Goal: Task Accomplishment & Management: Complete application form

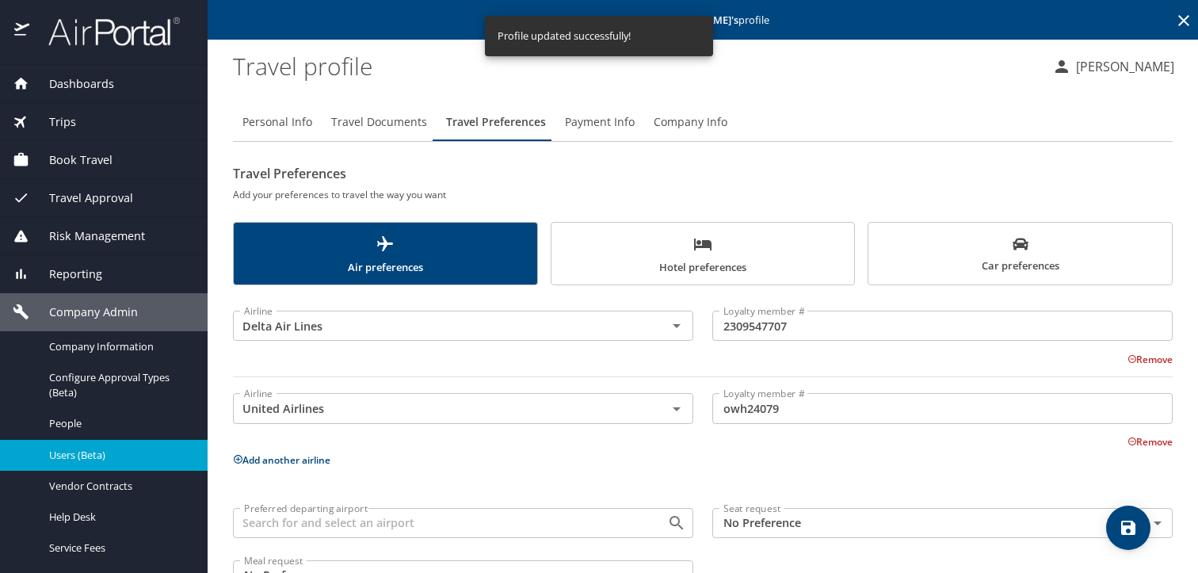
scroll to position [49, 0]
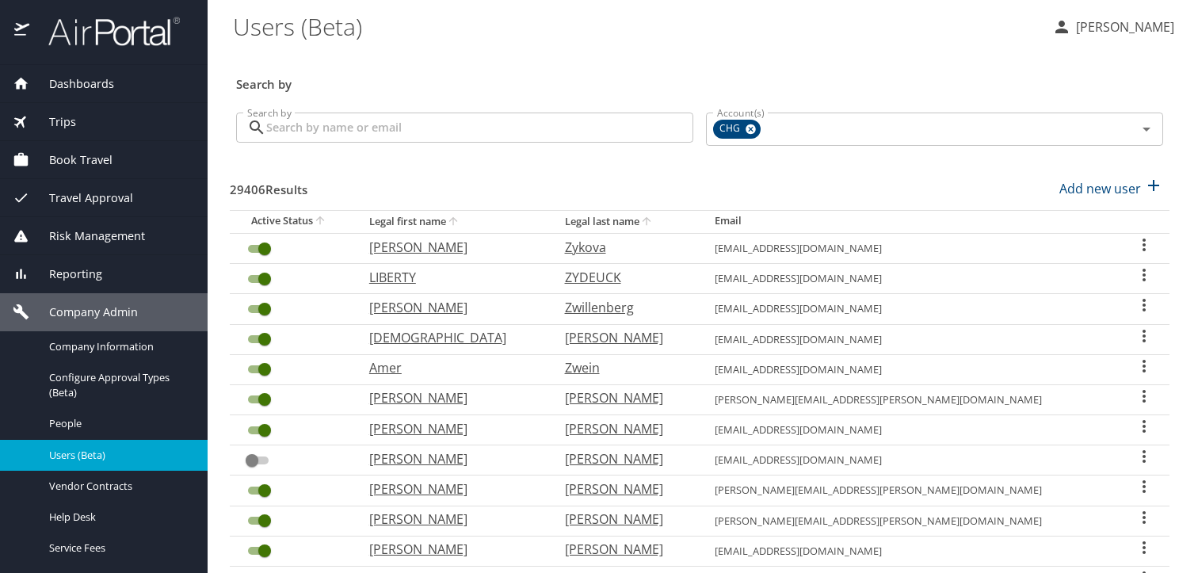
click at [339, 136] on input "Search by" at bounding box center [479, 128] width 427 height 30
click at [462, 132] on input "Search by" at bounding box center [479, 128] width 427 height 30
paste input "stephendbell88@gmail.com"
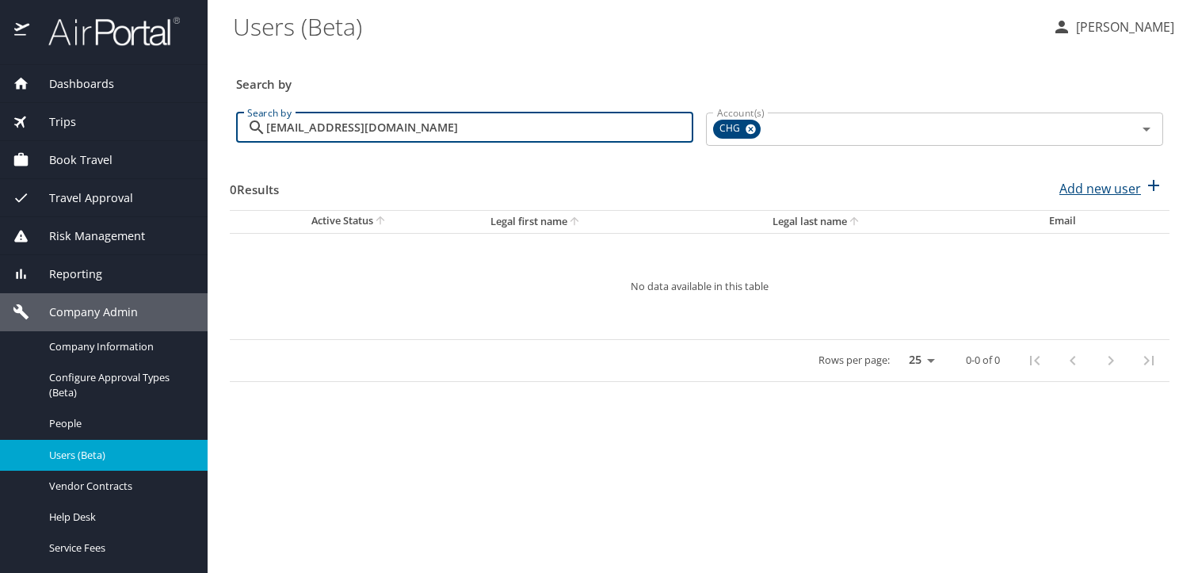
type input "stephendbell88@gmail.com"
click at [1109, 189] on p "Add new user" at bounding box center [1100, 188] width 82 height 19
select select "US"
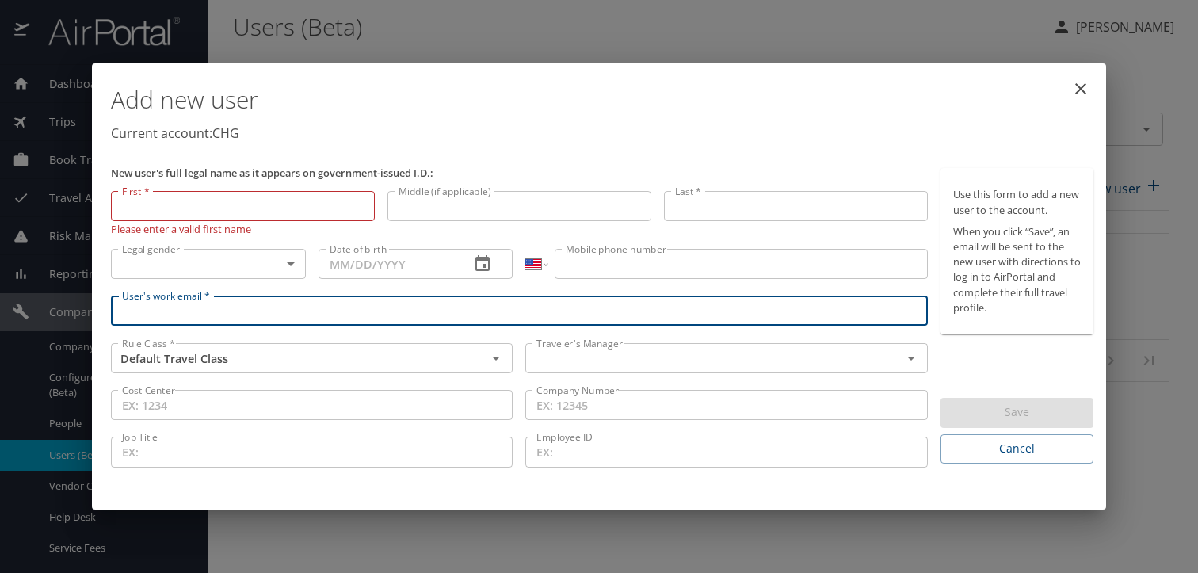
click at [281, 310] on input "User's work email *" at bounding box center [519, 311] width 817 height 30
paste input "stephendbell88@gmail.com"
type input "stephendbell88@gmail.com"
drag, startPoint x: 557, startPoint y: 368, endPoint x: 568, endPoint y: 372, distance: 11.8
click at [557, 369] on div "Traveler's Manager" at bounding box center [726, 358] width 402 height 30
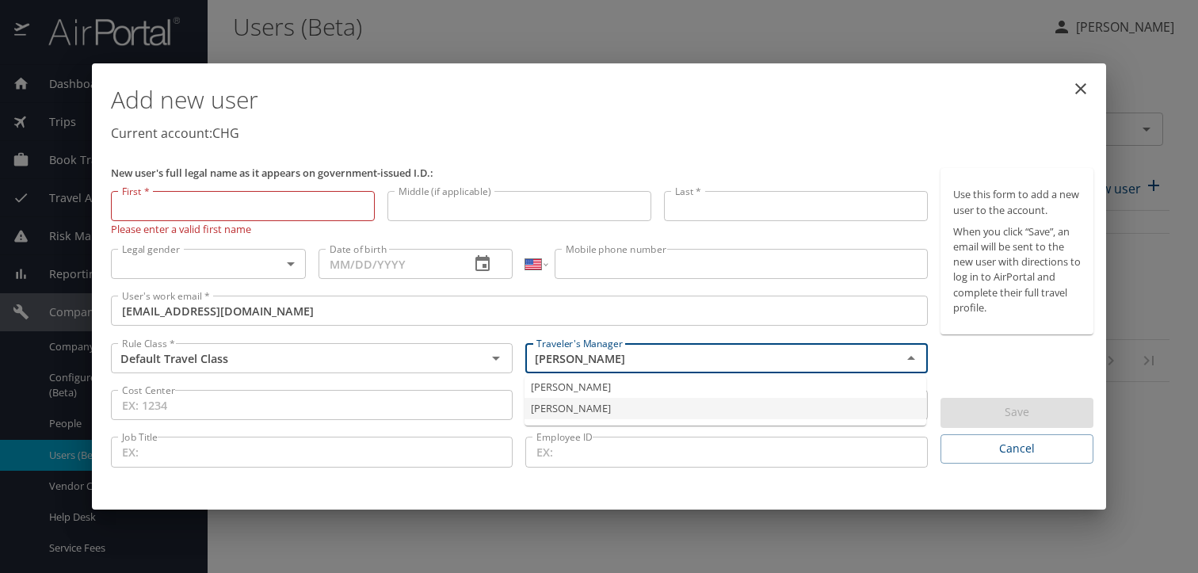
click at [563, 414] on li "Jeffery Bitton" at bounding box center [726, 408] width 402 height 21
type input "Jeffery Bitton"
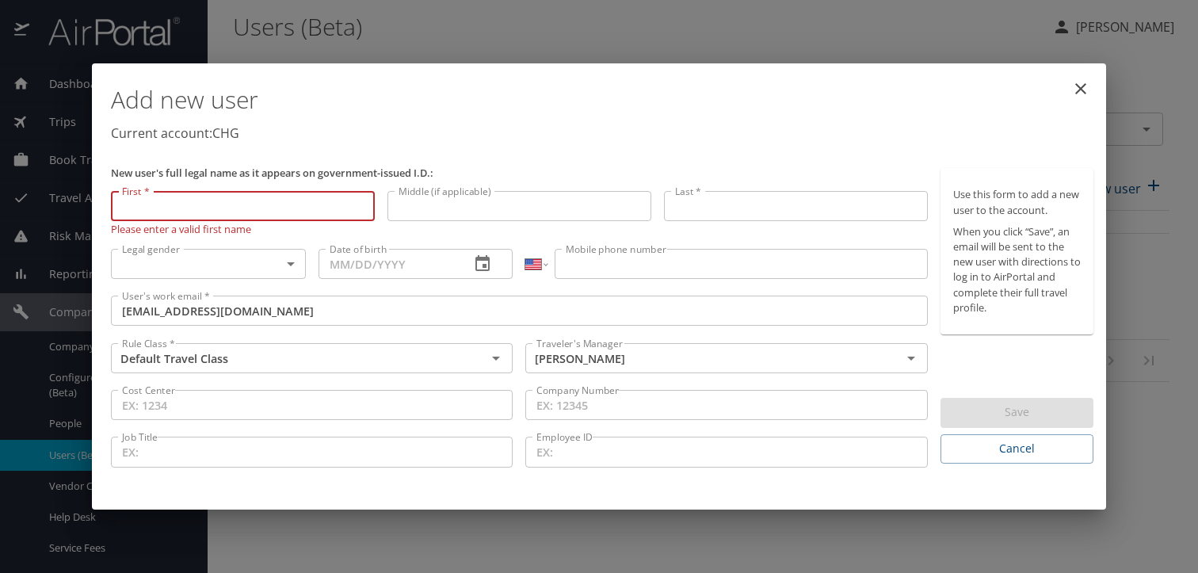
click at [222, 213] on input "First *" at bounding box center [243, 206] width 264 height 30
paste input "Stephen"
type input "Stephen"
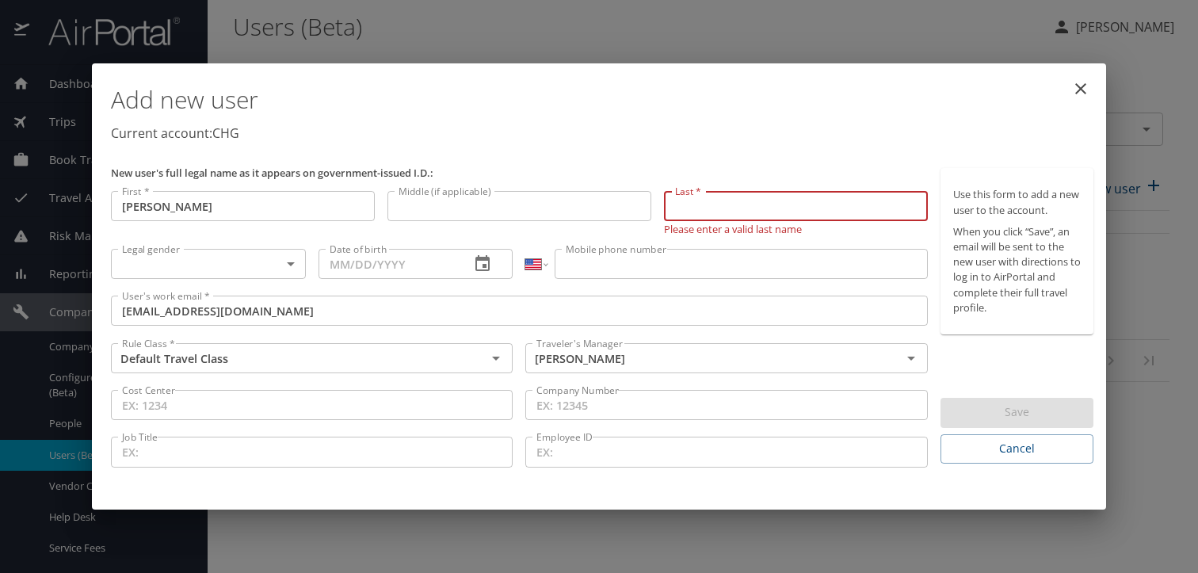
paste input "Bell"
type input "Bell"
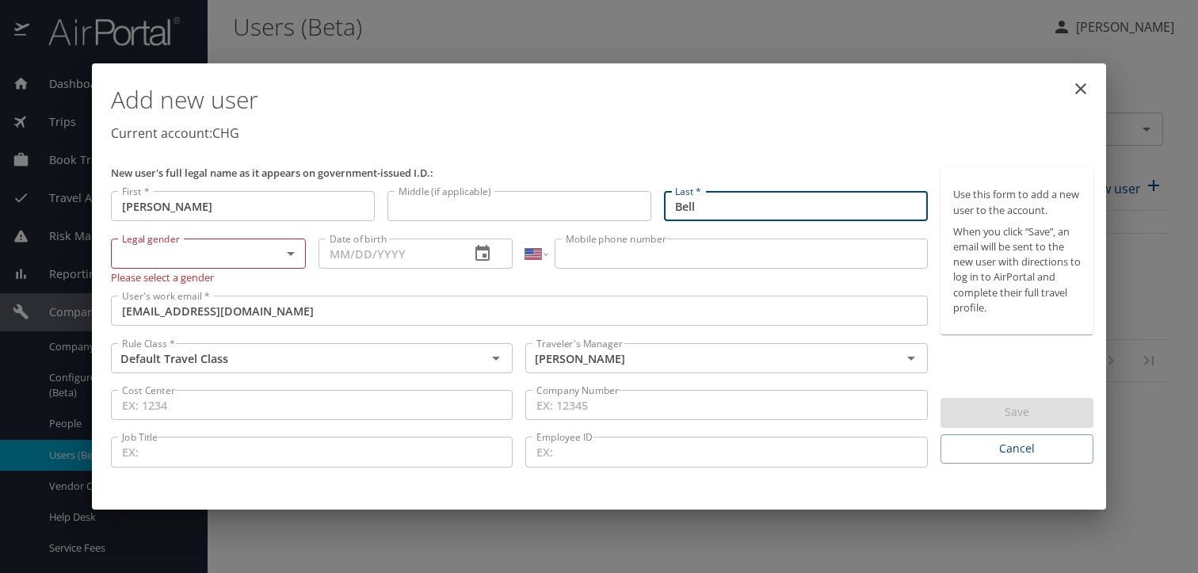
click at [740, 216] on input "Bell" at bounding box center [796, 206] width 264 height 30
click at [742, 212] on input "Bell" at bounding box center [796, 206] width 264 height 30
click at [754, 206] on input "Bell" at bounding box center [796, 206] width 264 height 30
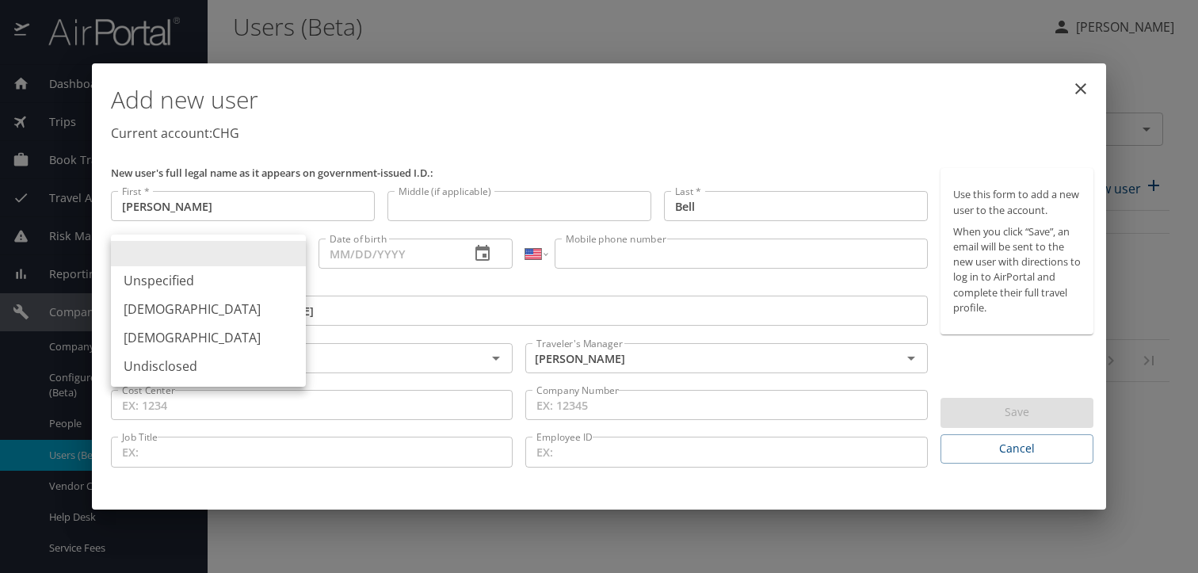
click at [215, 248] on body "Dashboards AirPortal 360™ Manager My Travel Dashboard Trips Airtinerary® Lookup…" at bounding box center [599, 286] width 1198 height 573
click at [181, 308] on li "Male" at bounding box center [208, 309] width 195 height 29
type input "Male"
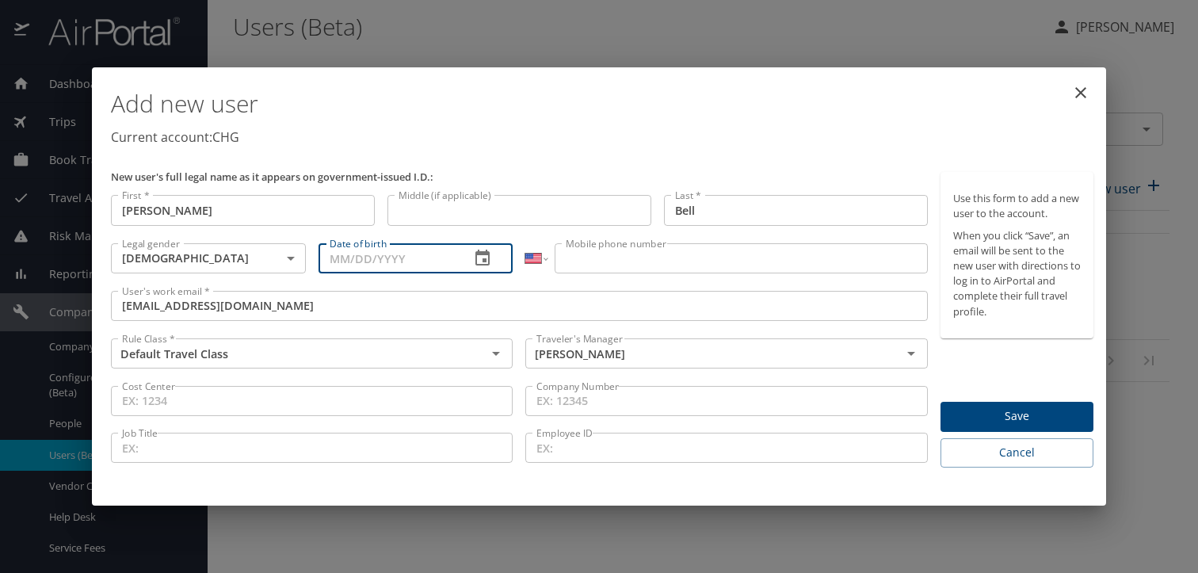
click at [343, 257] on input "Date of birth" at bounding box center [388, 258] width 139 height 30
type input "02/07/1988"
click at [609, 259] on input "Mobile phone number" at bounding box center [741, 258] width 372 height 30
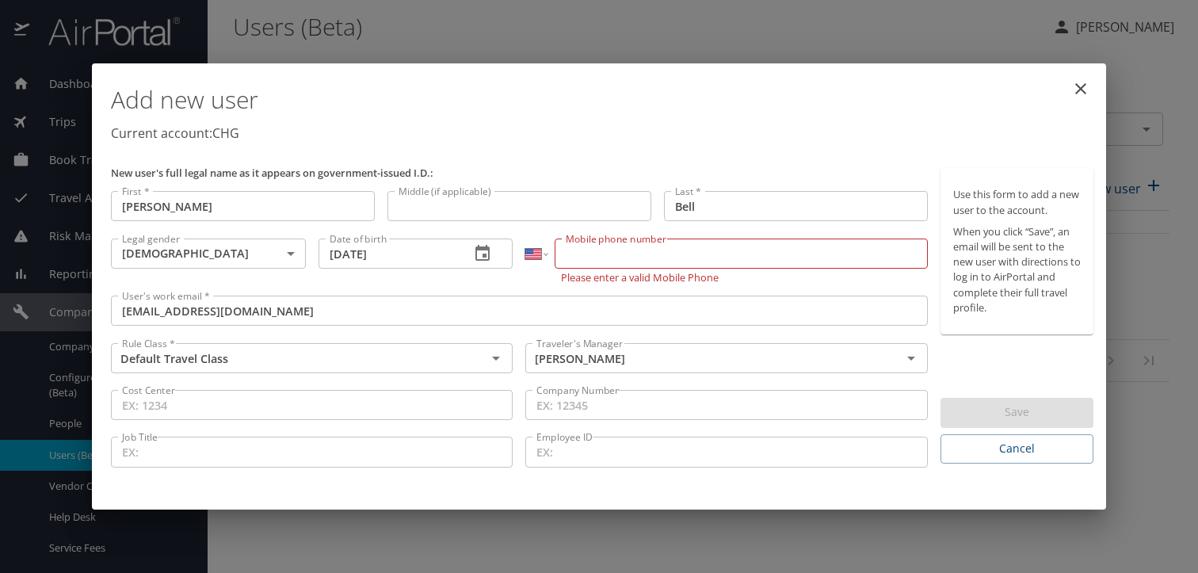
click at [751, 250] on input "Mobile phone number" at bounding box center [741, 254] width 372 height 30
paste input "(352) 274-3562"
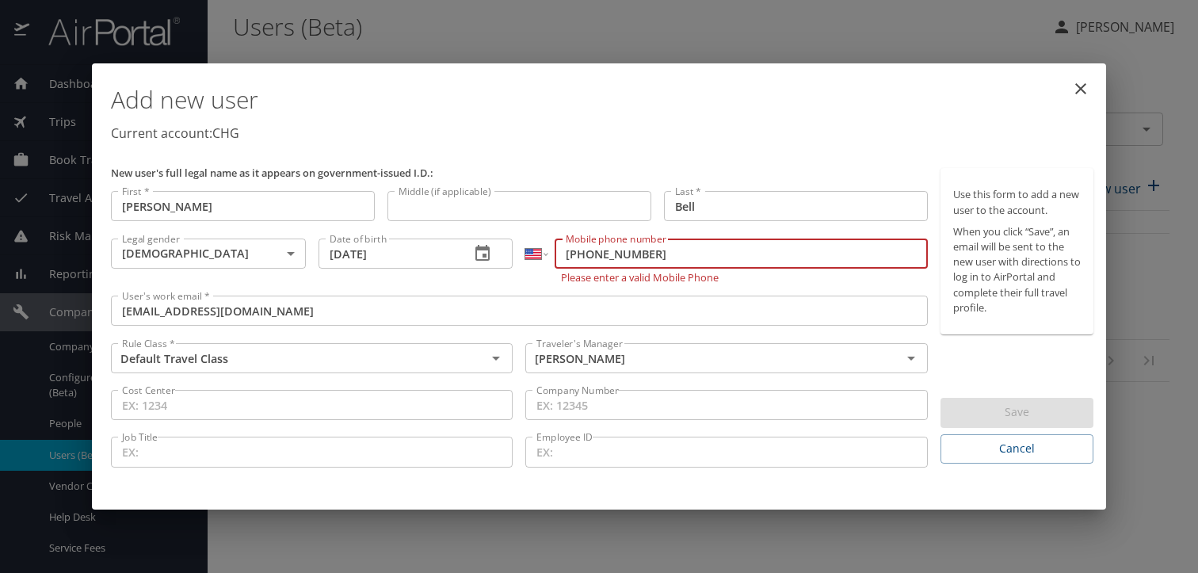
type input "(352) 274-3562"
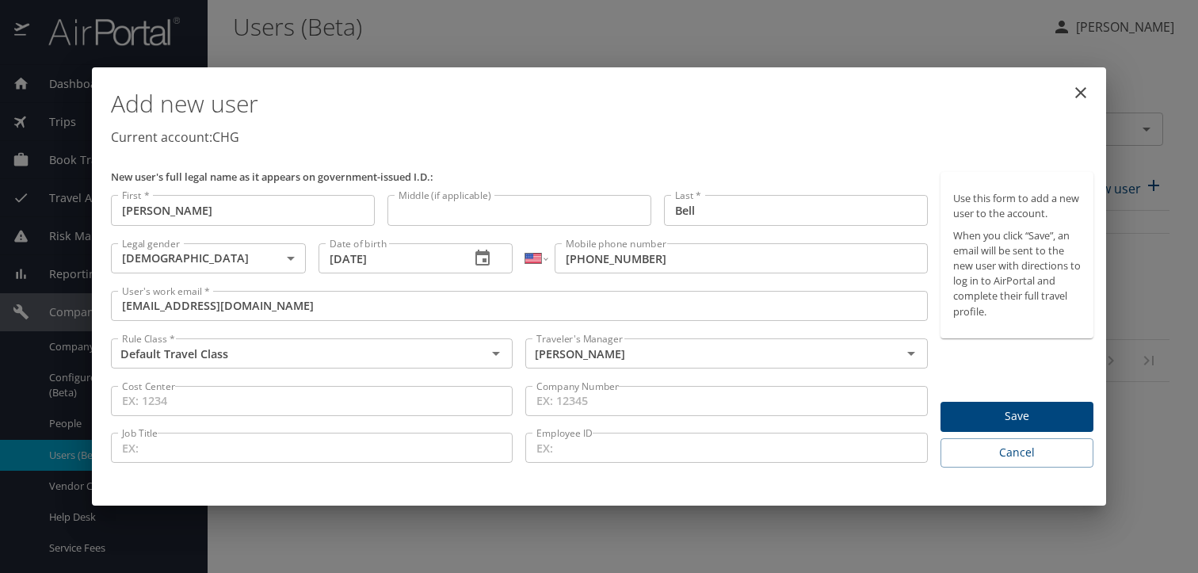
click at [987, 364] on div "Use this form to add a new user to the account. When you click “Save”, an email…" at bounding box center [1017, 320] width 153 height 296
click at [1000, 411] on span "Save" at bounding box center [1017, 417] width 128 height 20
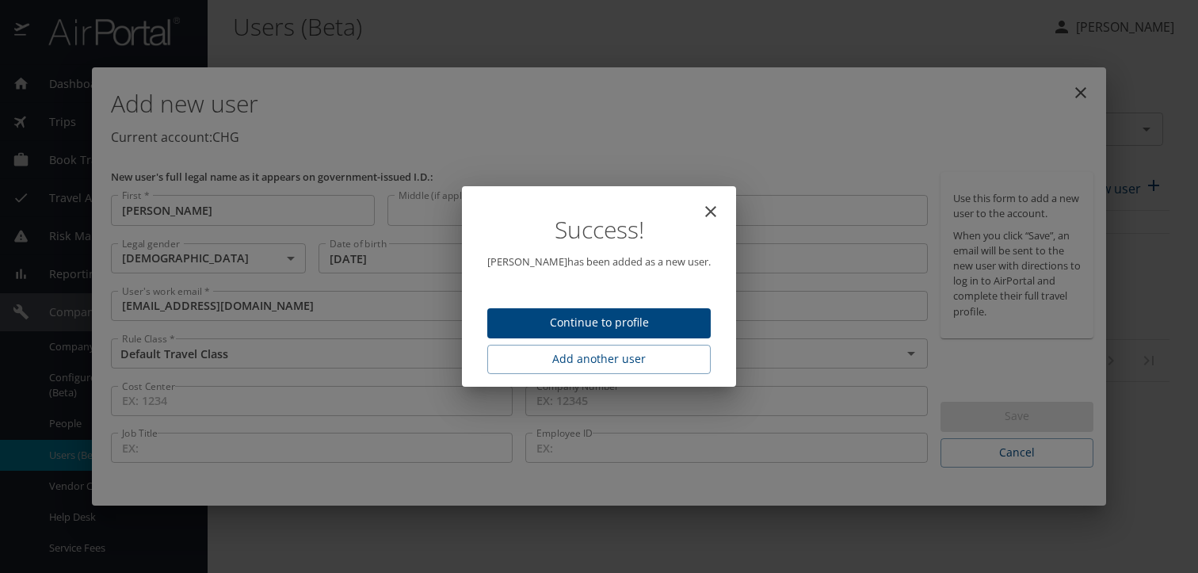
click at [586, 319] on span "Continue to profile" at bounding box center [599, 323] width 198 height 20
select select "US"
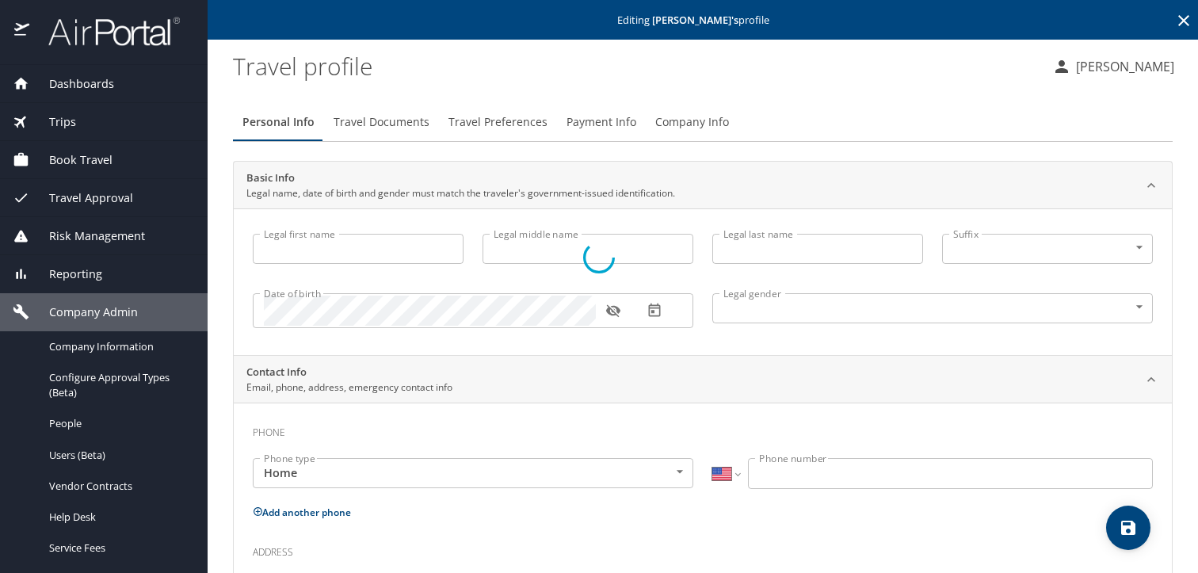
type input "Stephen"
type input "Bell"
type input "Male"
select select "US"
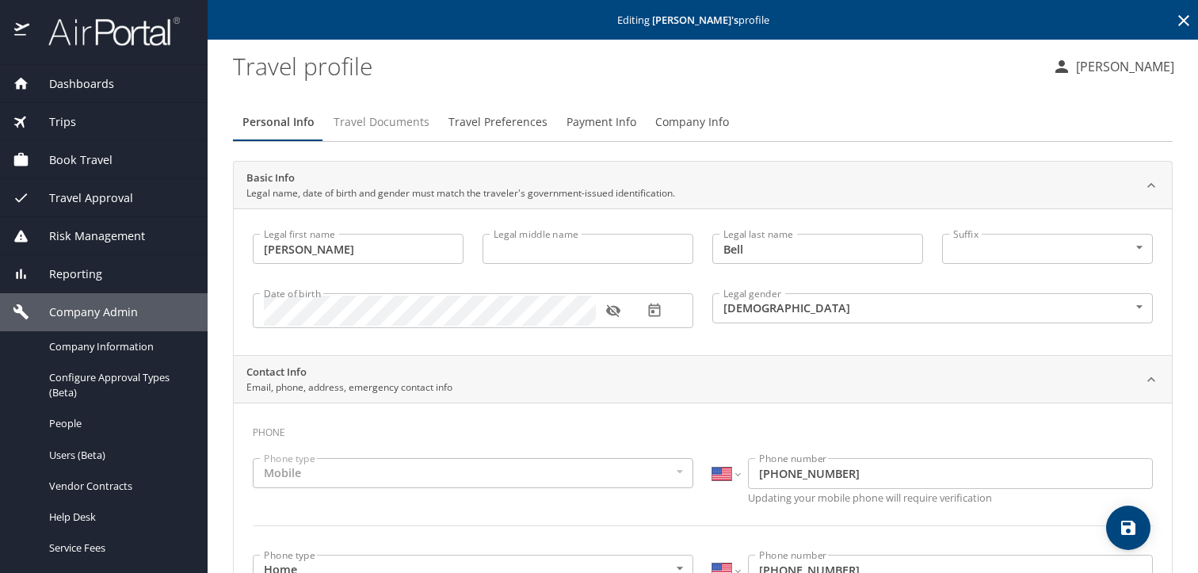
click at [369, 122] on span "Travel Documents" at bounding box center [382, 123] width 96 height 20
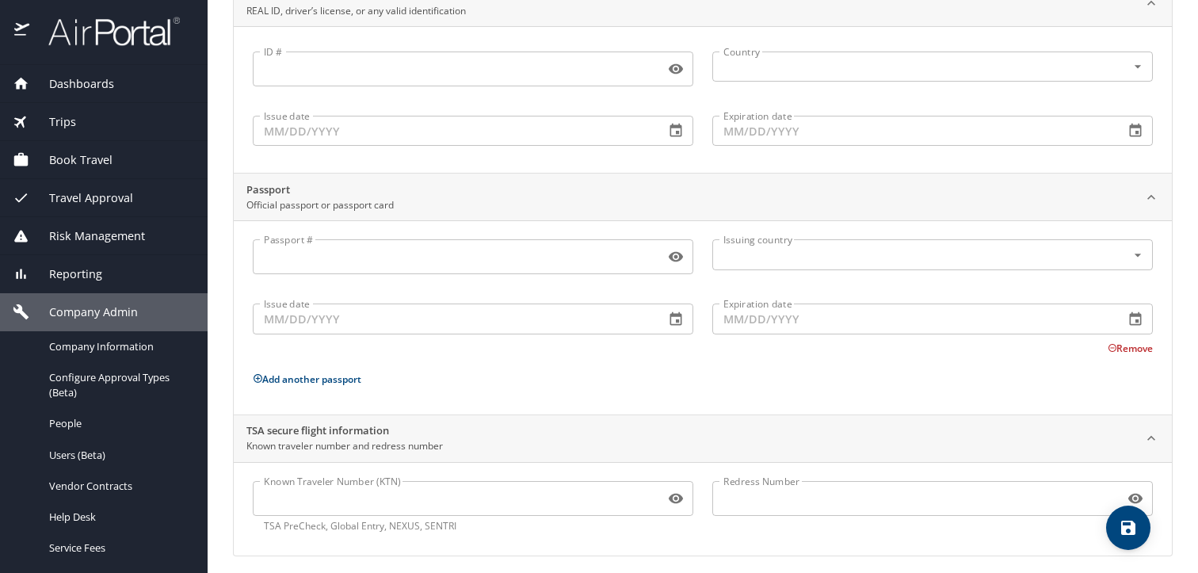
scroll to position [191, 0]
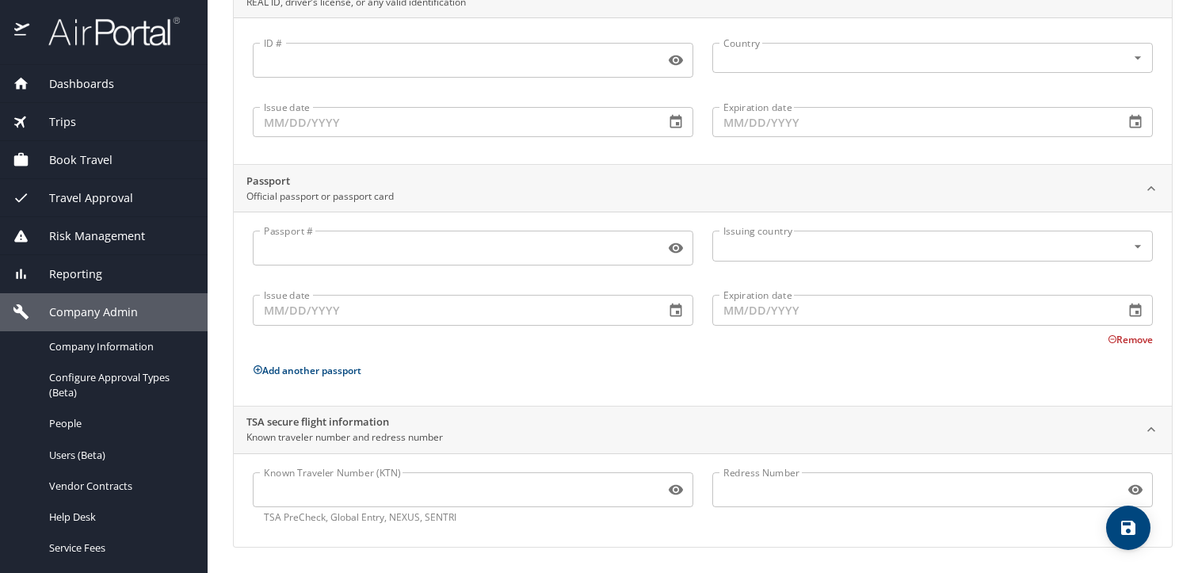
click at [337, 480] on input "Known Traveler Number (KTN)" at bounding box center [456, 490] width 406 height 30
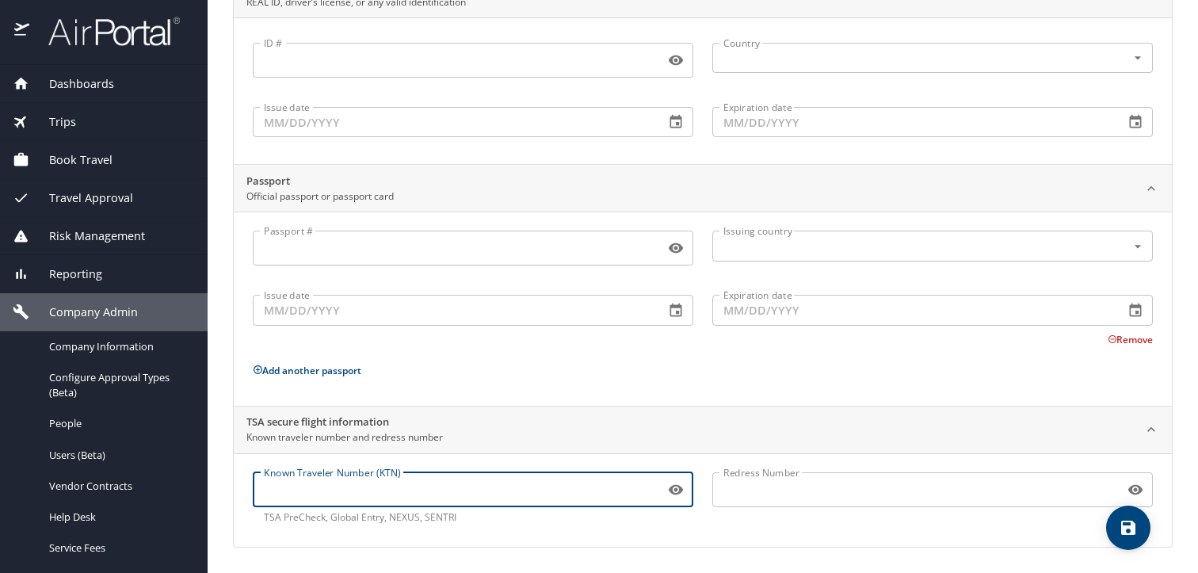
paste input "TT13G5GQT"
type input "TT13G5GQT"
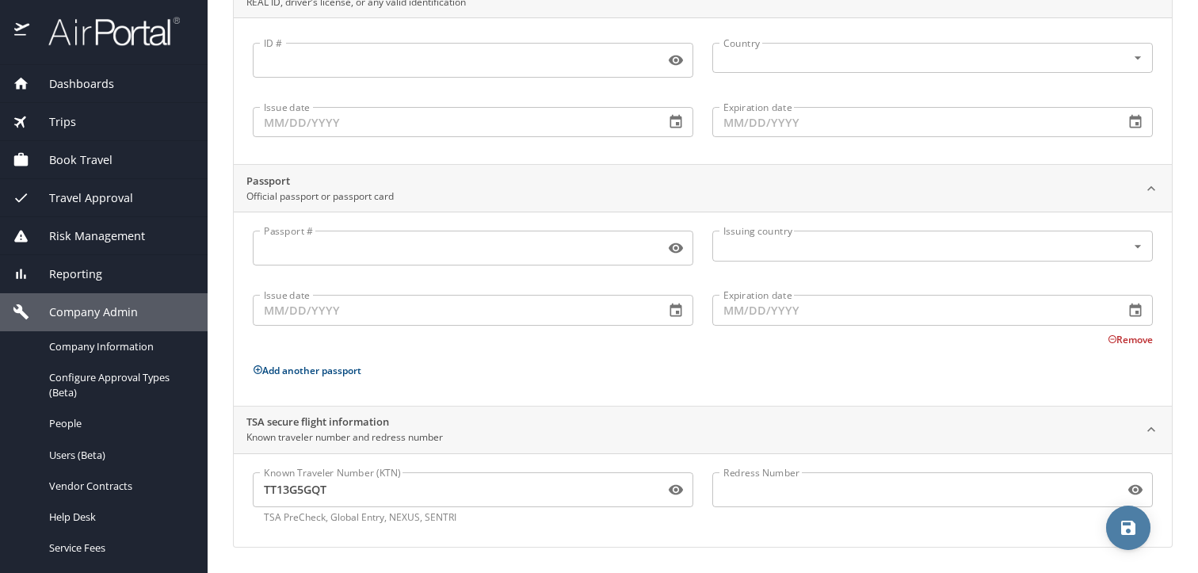
click at [1121, 525] on icon "save" at bounding box center [1128, 528] width 14 height 14
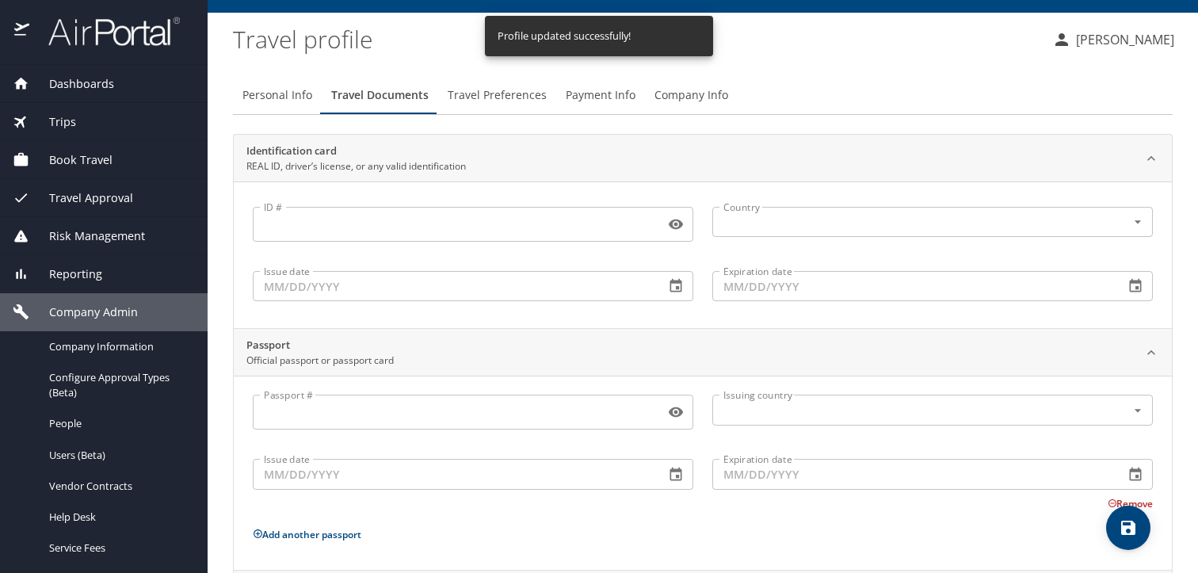
scroll to position [0, 0]
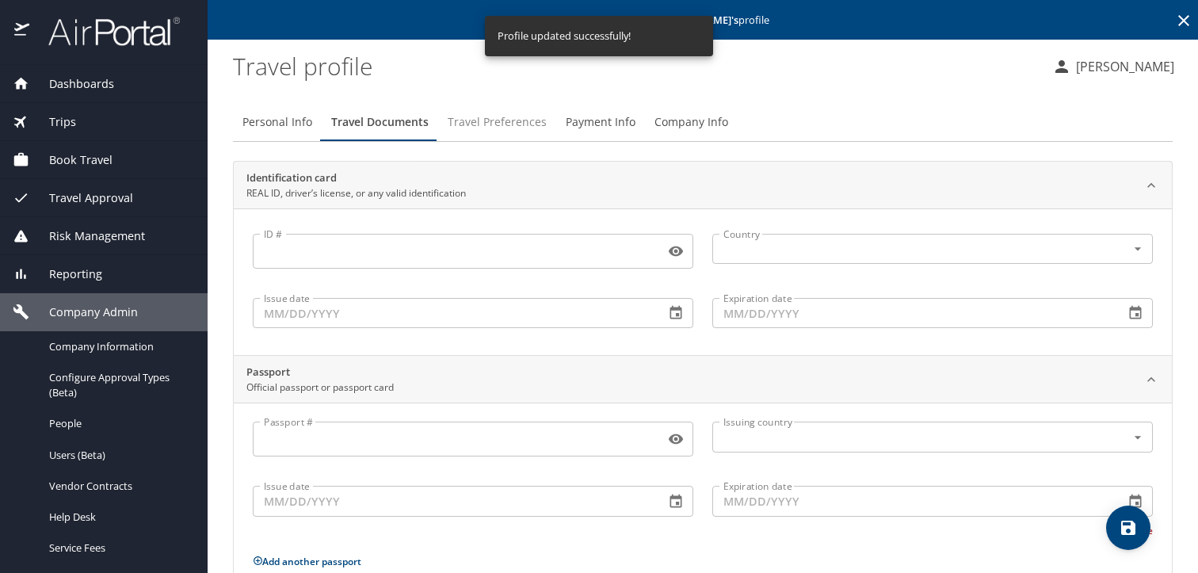
click at [466, 124] on span "Travel Preferences" at bounding box center [497, 123] width 99 height 20
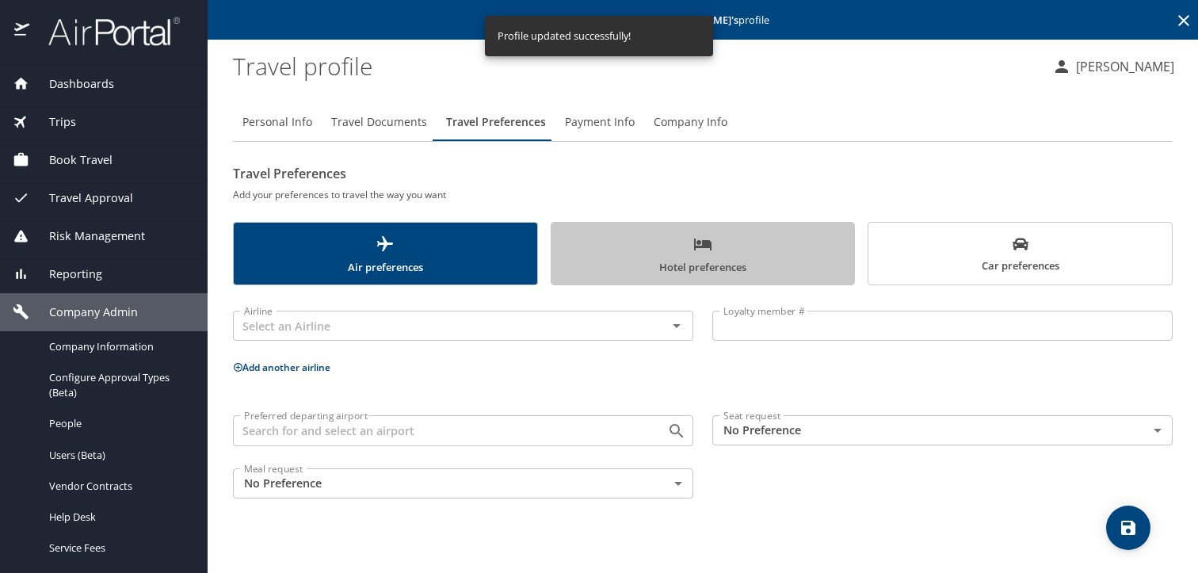
click at [682, 251] on span "Hotel preferences" at bounding box center [703, 256] width 284 height 42
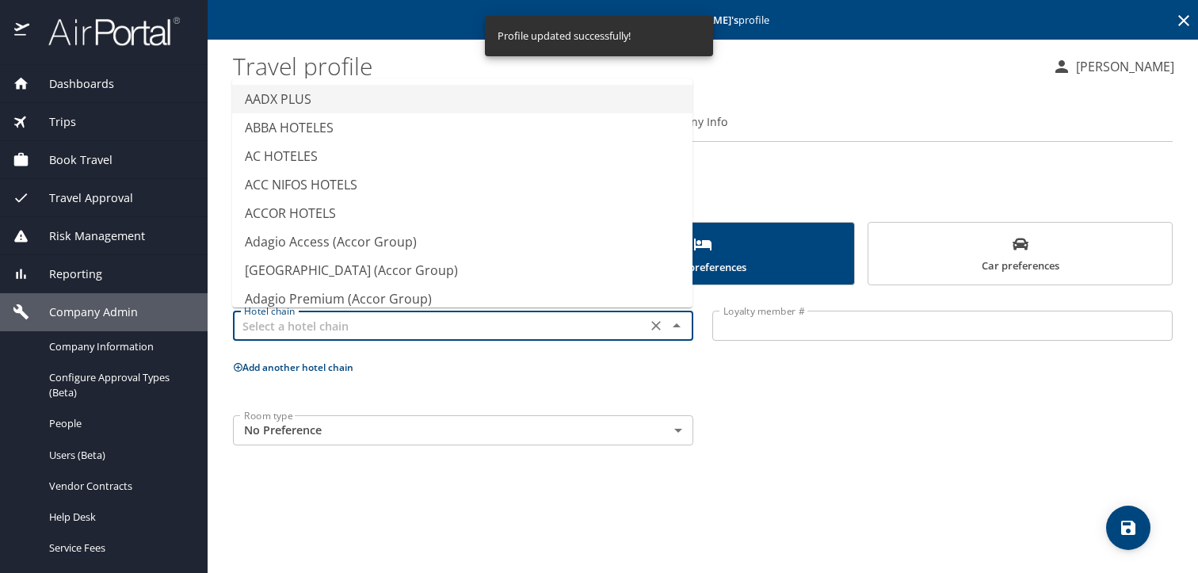
click at [379, 332] on input "text" at bounding box center [440, 325] width 404 height 21
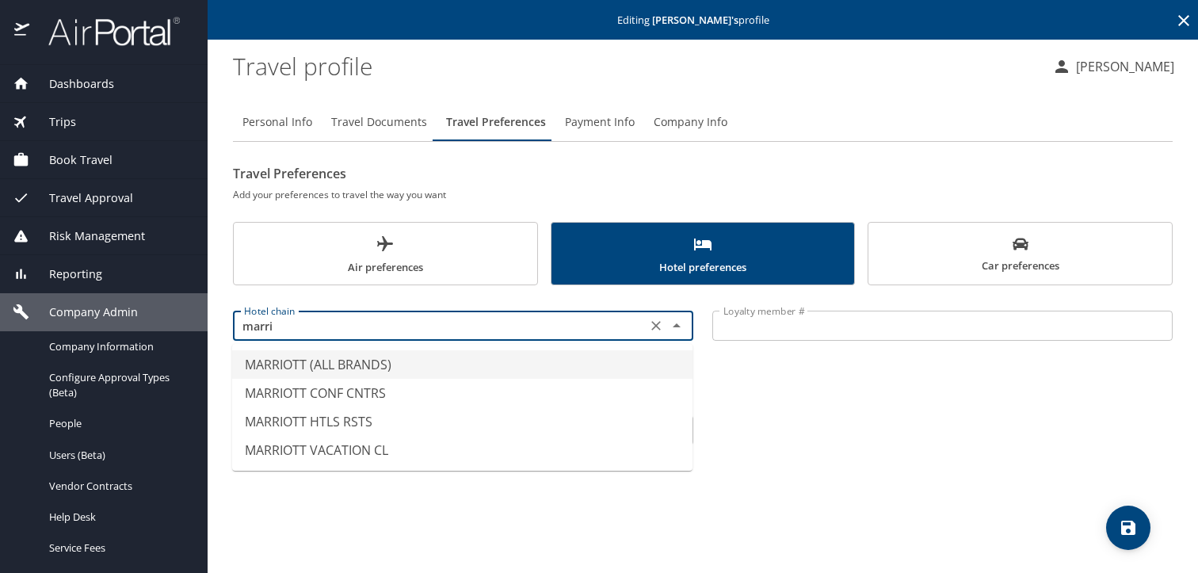
click at [384, 353] on li "MARRIOTT (ALL BRANDS)" at bounding box center [462, 364] width 460 height 29
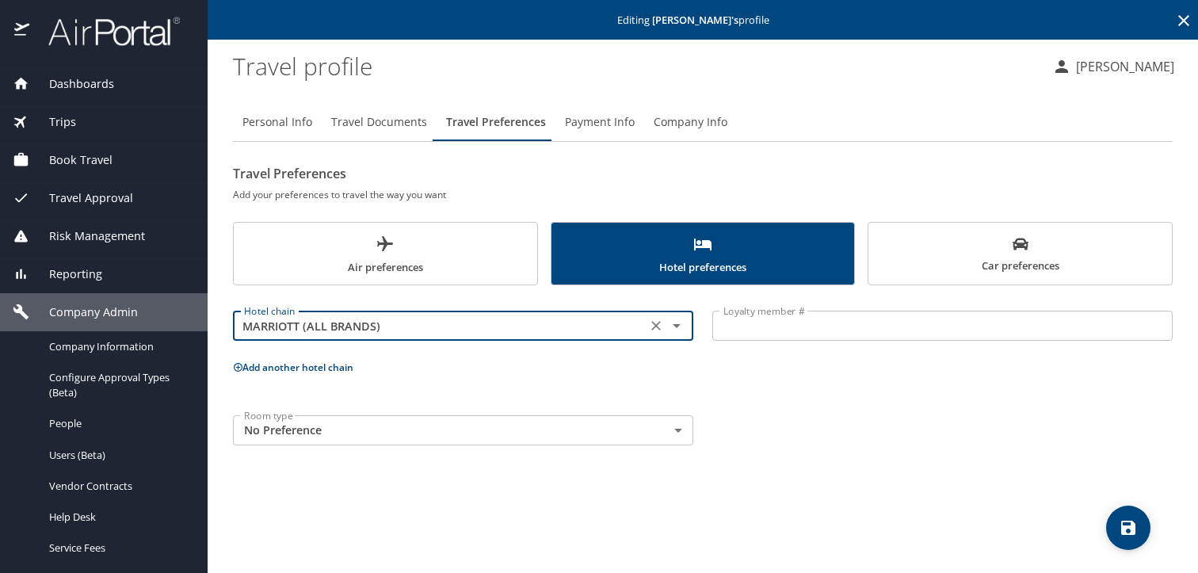
type input "MARRIOTT (ALL BRANDS)"
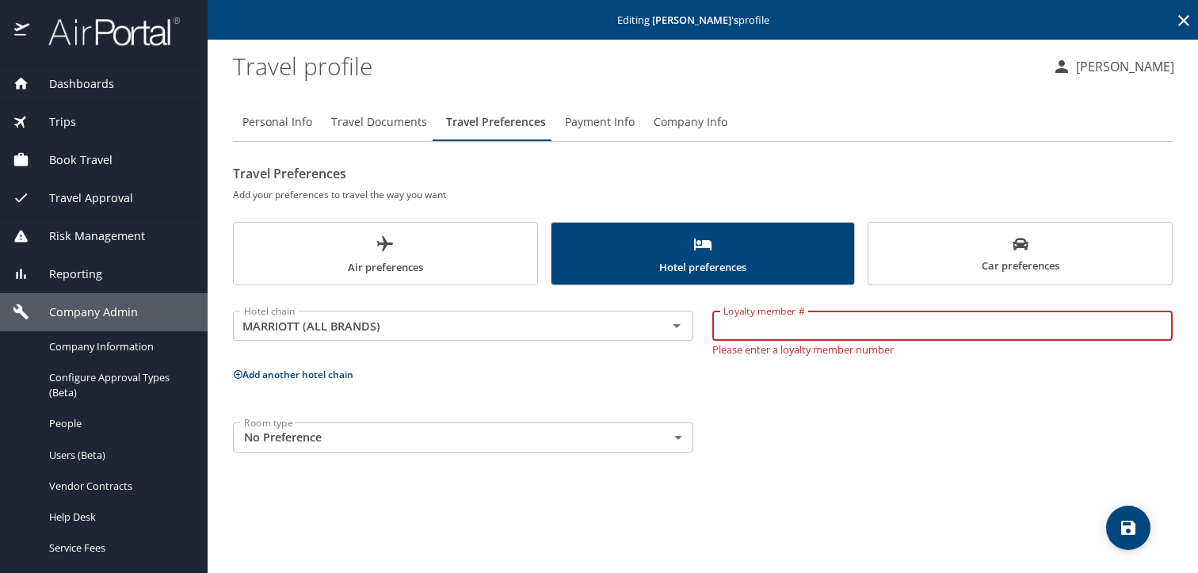
click at [818, 334] on input "Loyalty member #" at bounding box center [942, 326] width 460 height 30
click at [750, 326] on input "Loyalty member #" at bounding box center [942, 326] width 460 height 30
paste input "216117577"
type input "216117577"
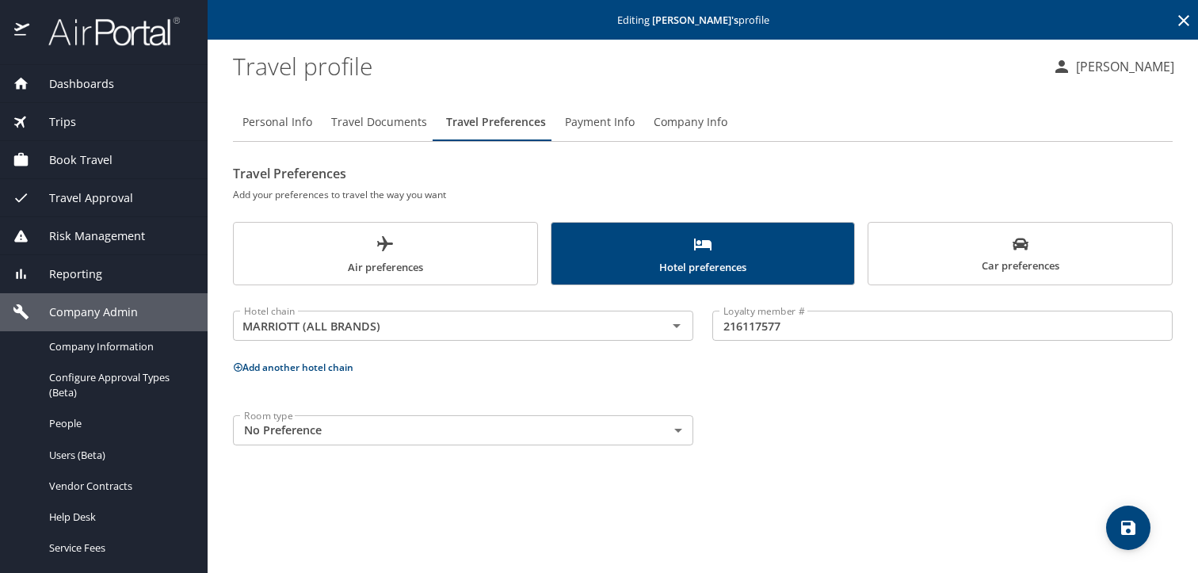
click at [263, 375] on p "Add another hotel chain" at bounding box center [703, 367] width 940 height 20
click at [331, 370] on button "Add another hotel chain" at bounding box center [293, 367] width 120 height 13
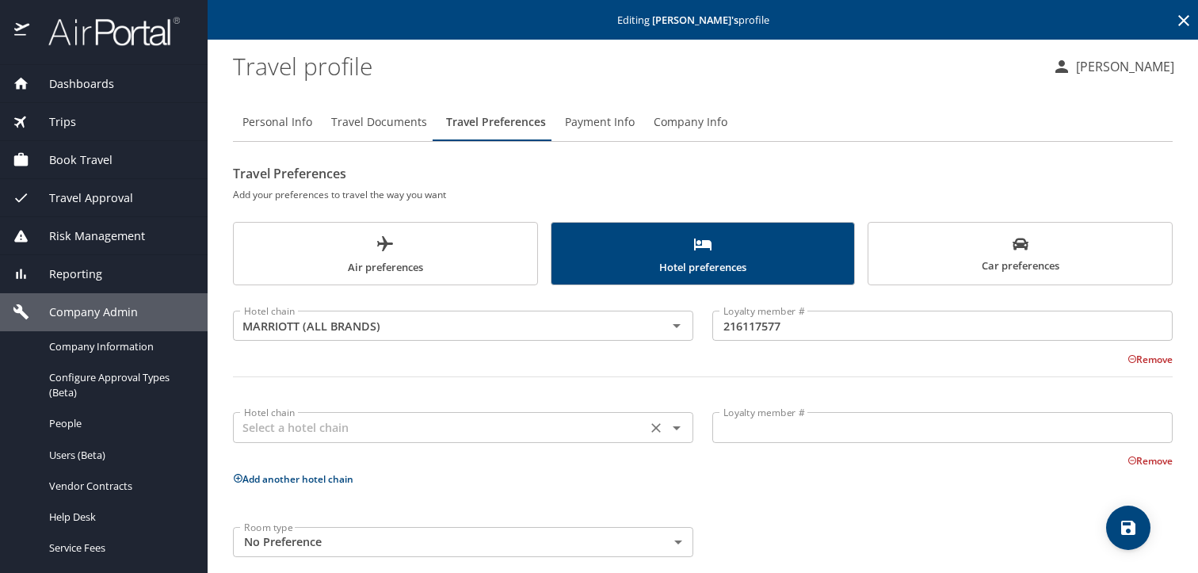
click at [391, 436] on input "text" at bounding box center [440, 427] width 404 height 21
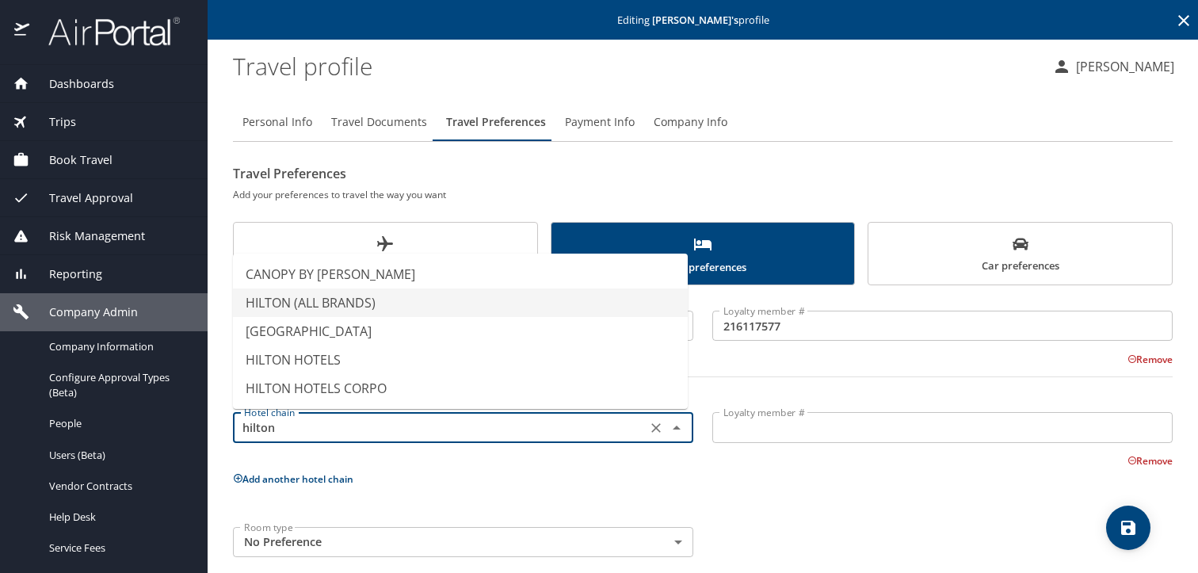
click at [404, 308] on li "HILTON (ALL BRANDS)" at bounding box center [460, 302] width 455 height 29
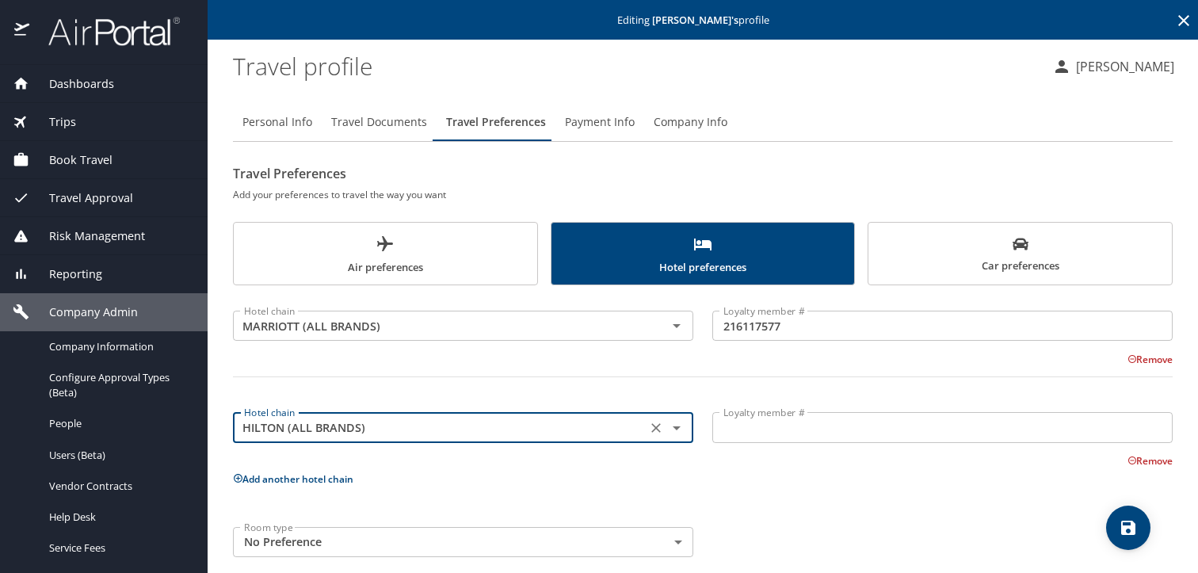
type input "HILTON (ALL BRANDS)"
click at [811, 434] on input "Loyalty member #" at bounding box center [942, 427] width 460 height 30
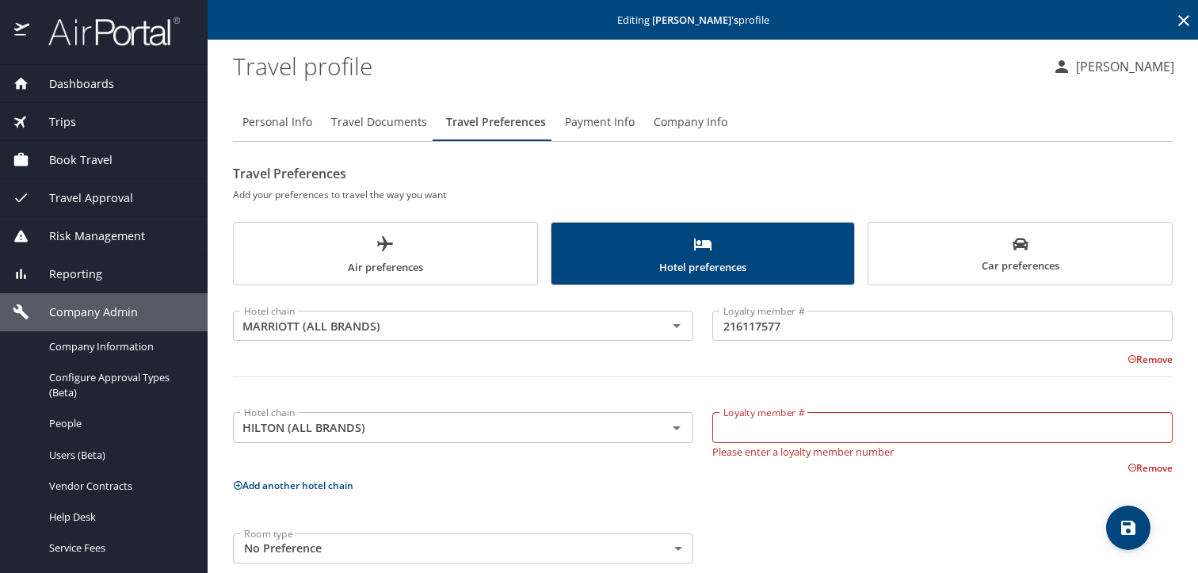
click at [904, 429] on input "Loyalty member #" at bounding box center [942, 427] width 460 height 30
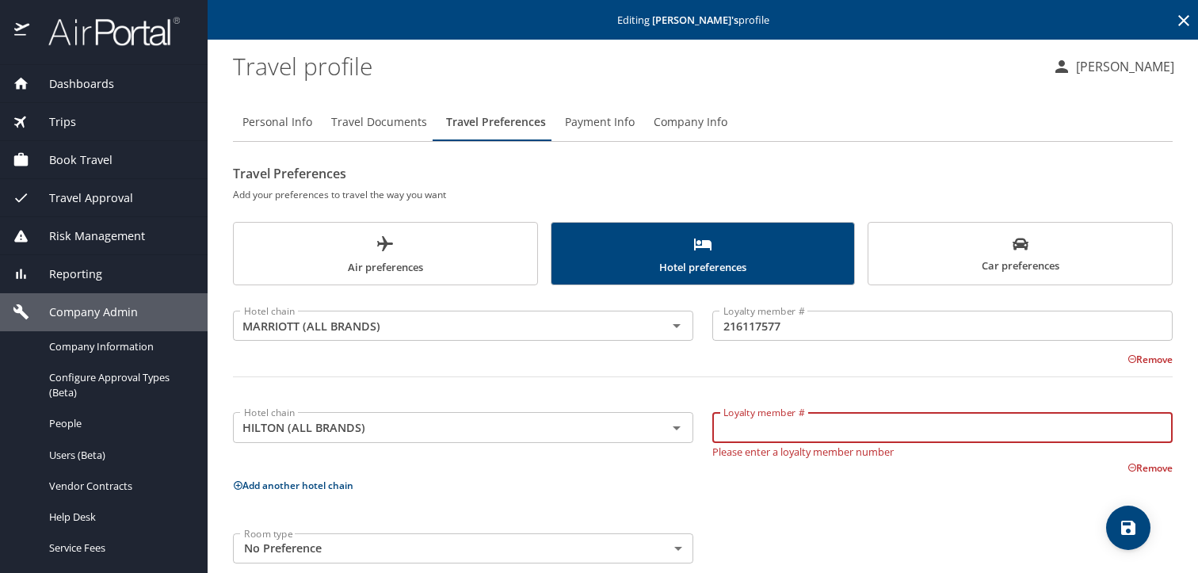
paste input "1266061231"
type input "1266061231"
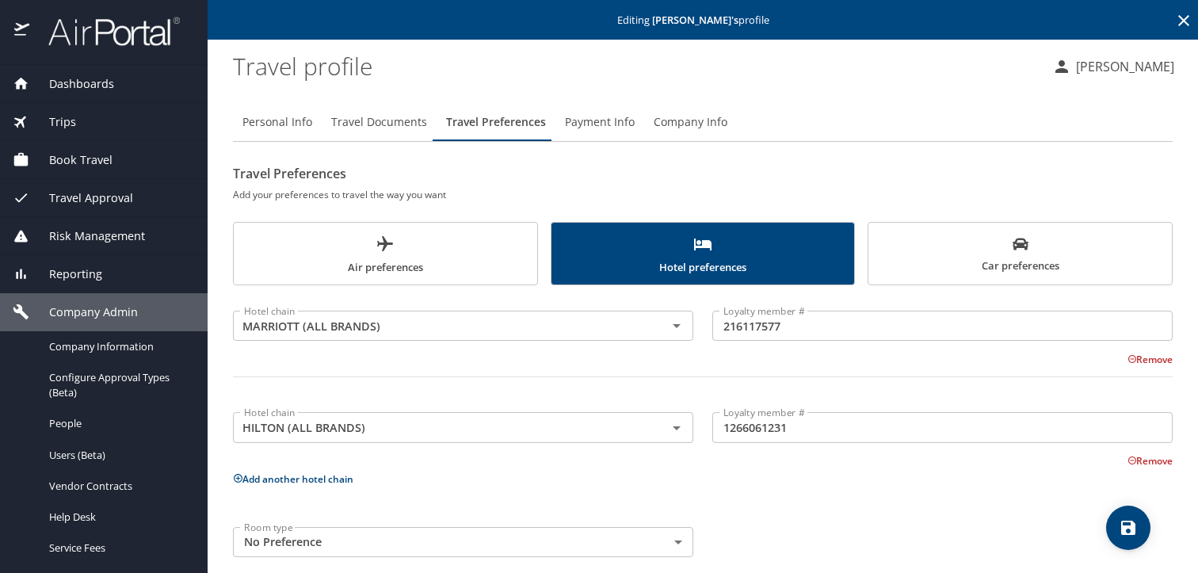
click at [831, 379] on div at bounding box center [702, 386] width 959 height 39
click at [1143, 519] on span "save" at bounding box center [1128, 527] width 44 height 19
